Goal: Navigation & Orientation: Understand site structure

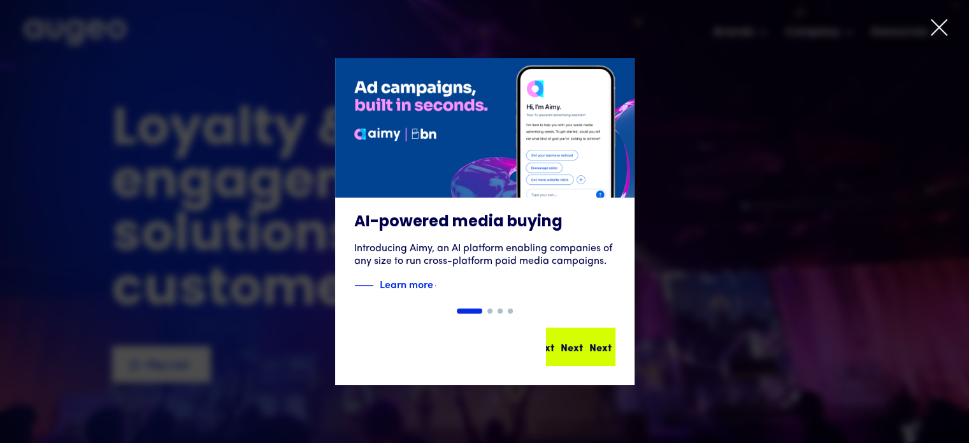
click at [572, 330] on div "Next Next Next Next" at bounding box center [580, 347] width 67 height 36
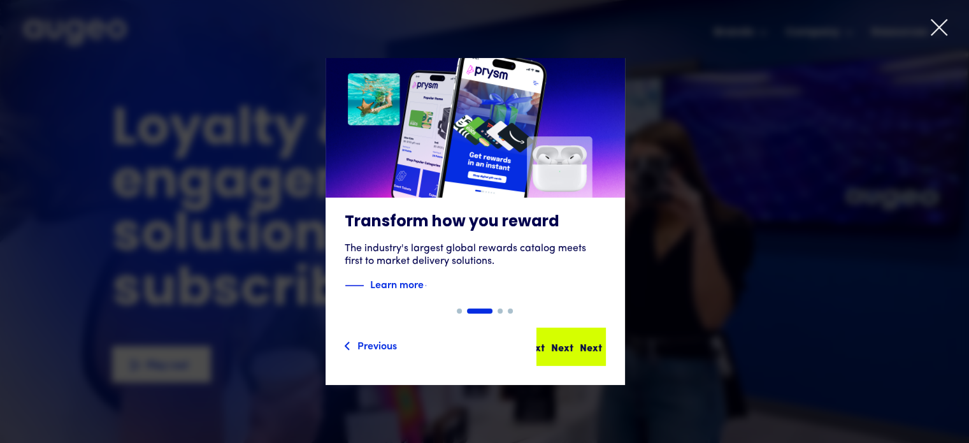
click at [571, 334] on div "Next Next Next Next" at bounding box center [571, 347] width 67 height 36
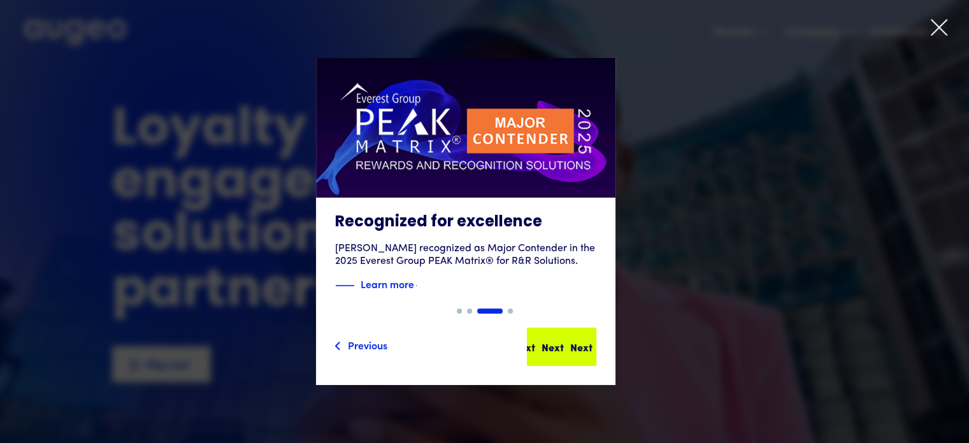
click at [581, 338] on div "Next Next Next Next" at bounding box center [561, 347] width 67 height 36
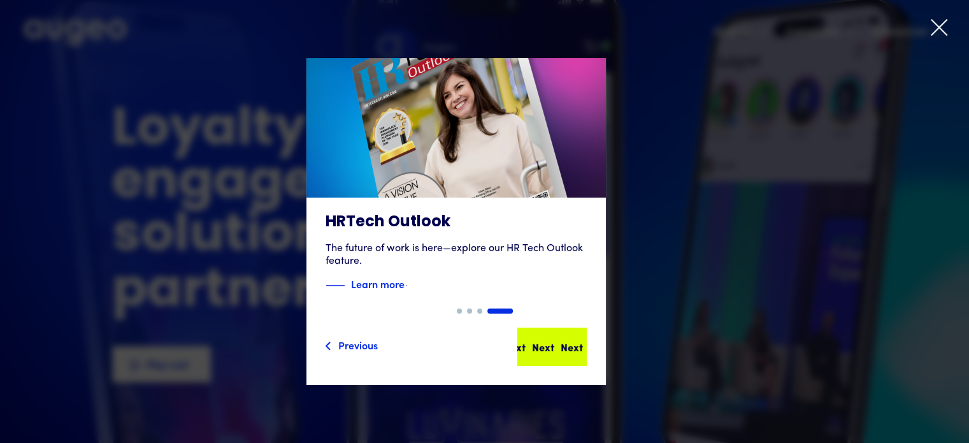
click at [581, 337] on div "Next Next Next Next" at bounding box center [552, 347] width 67 height 36
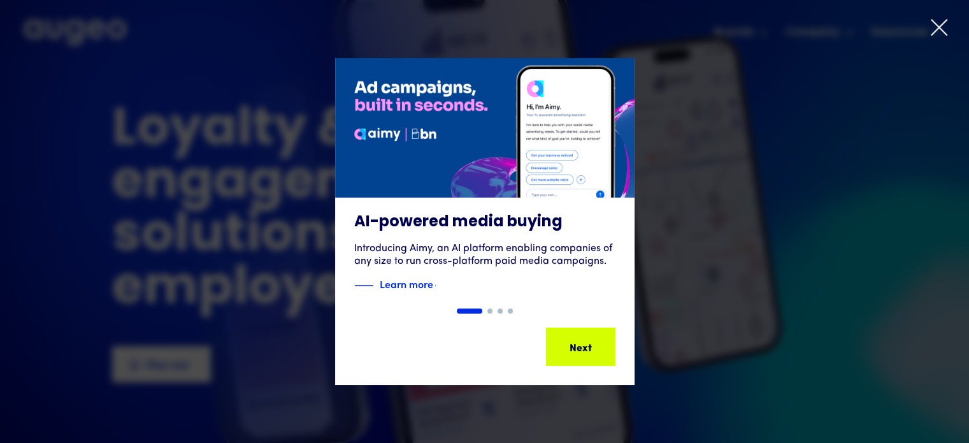
click at [581, 336] on div "Next Next Next Next" at bounding box center [580, 347] width 67 height 36
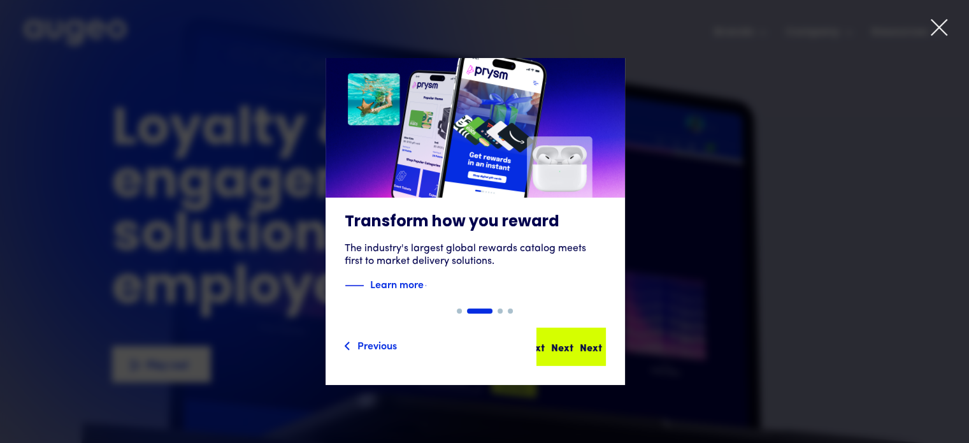
click at [581, 336] on div "Next Next Next Next" at bounding box center [571, 347] width 67 height 36
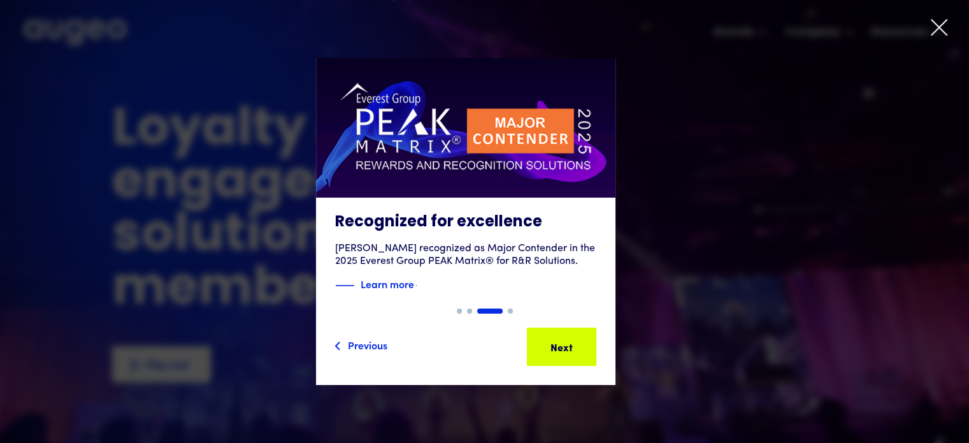
click at [927, 30] on div at bounding box center [484, 221] width 969 height 443
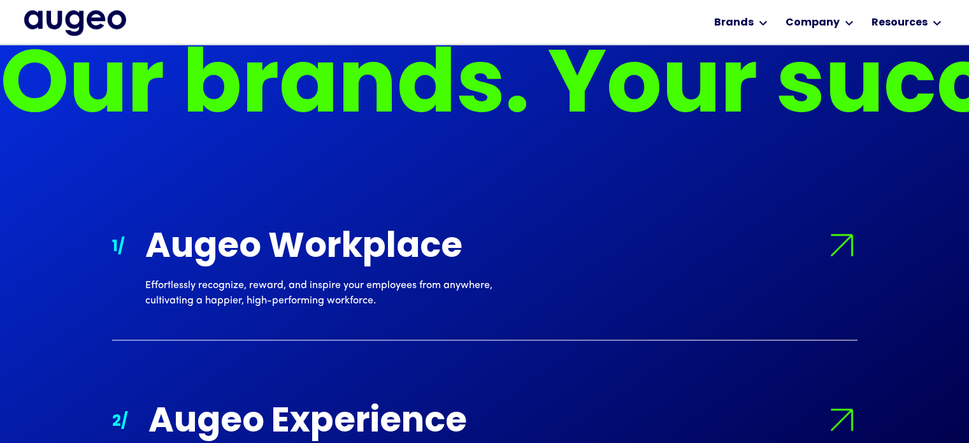
scroll to position [1027, 0]
